Goal: Task Accomplishment & Management: Manage account settings

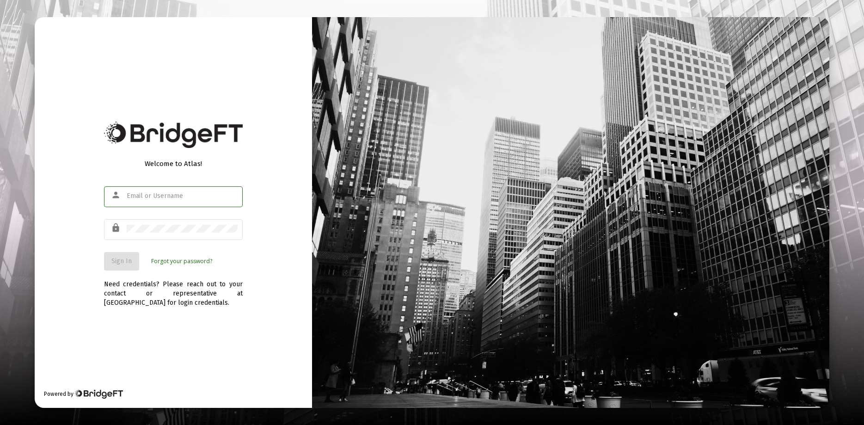
click at [151, 193] on input "text" at bounding box center [182, 195] width 111 height 7
type input "[EMAIL_ADDRESS][DOMAIN_NAME]"
click at [130, 263] on span "Sign In" at bounding box center [121, 261] width 20 height 8
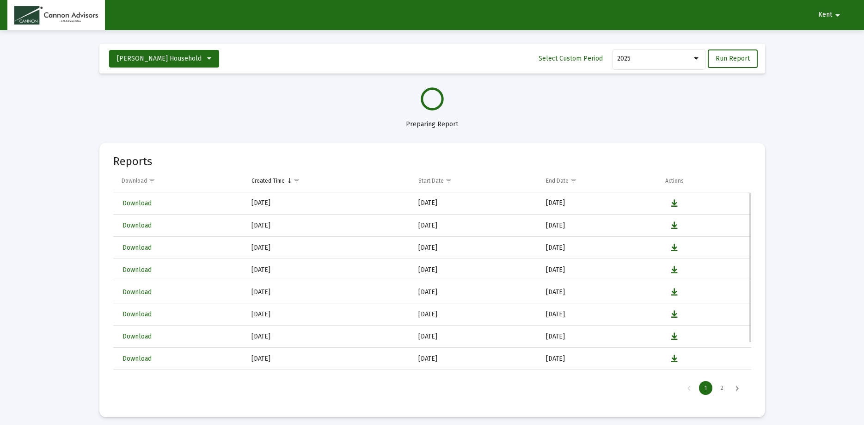
select select "View all"
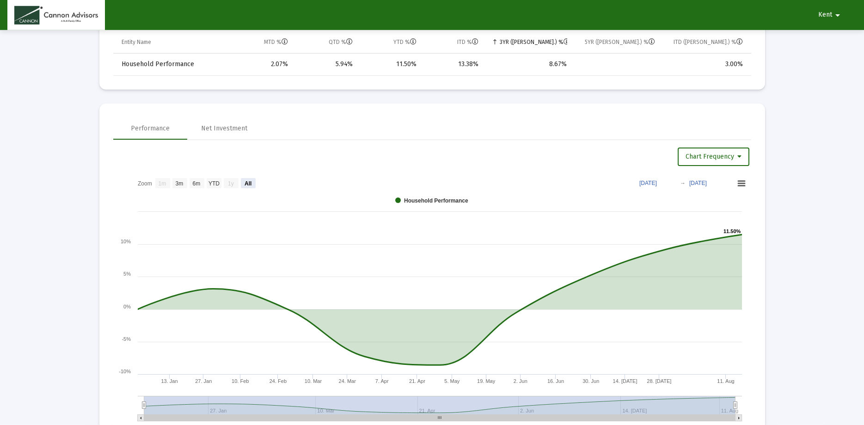
scroll to position [471, 0]
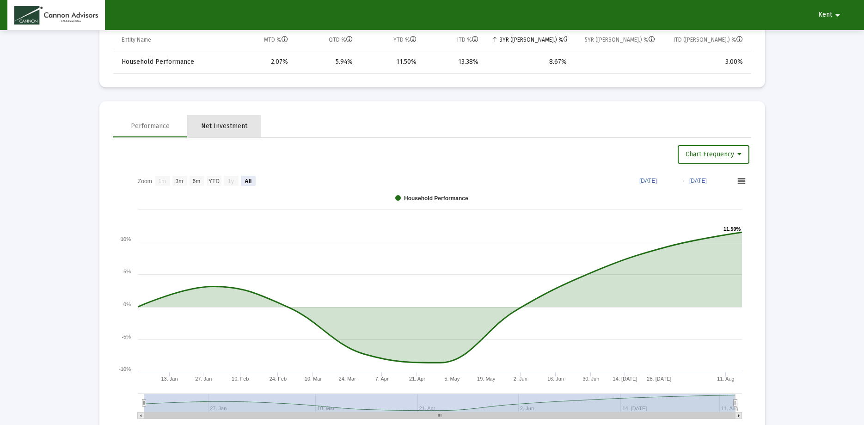
click at [210, 131] on div "Net Investment" at bounding box center [224, 126] width 74 height 22
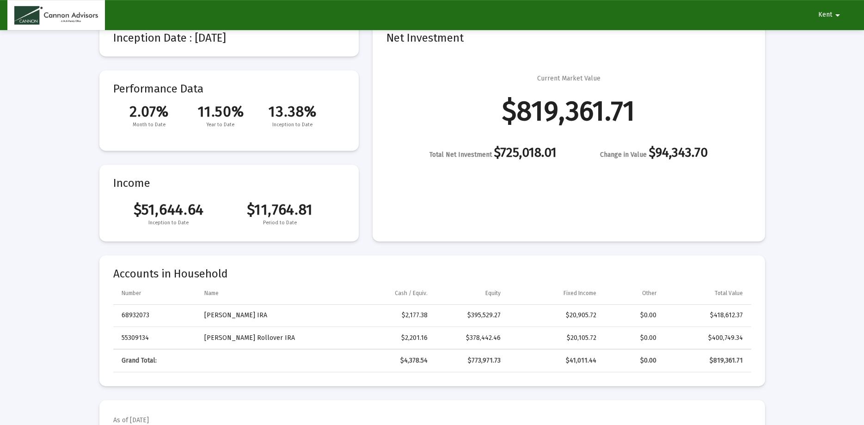
scroll to position [47, 0]
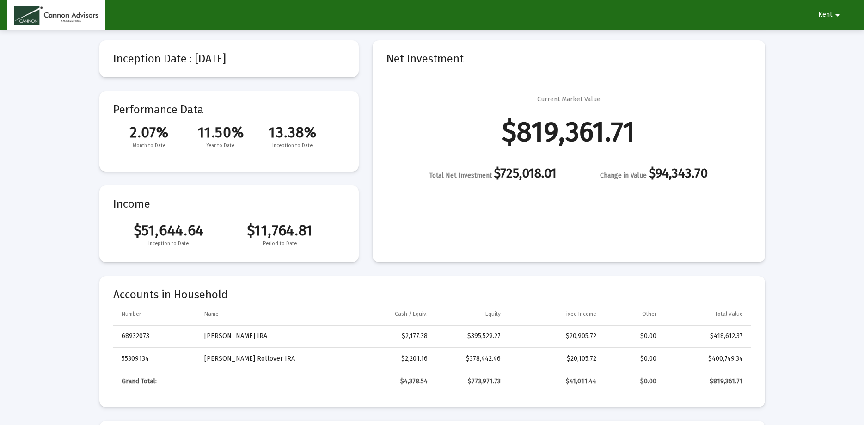
click at [835, 16] on mat-icon "arrow_drop_down" at bounding box center [837, 15] width 11 height 18
click at [831, 42] on button "Logout" at bounding box center [833, 39] width 52 height 22
